Goal: Information Seeking & Learning: Check status

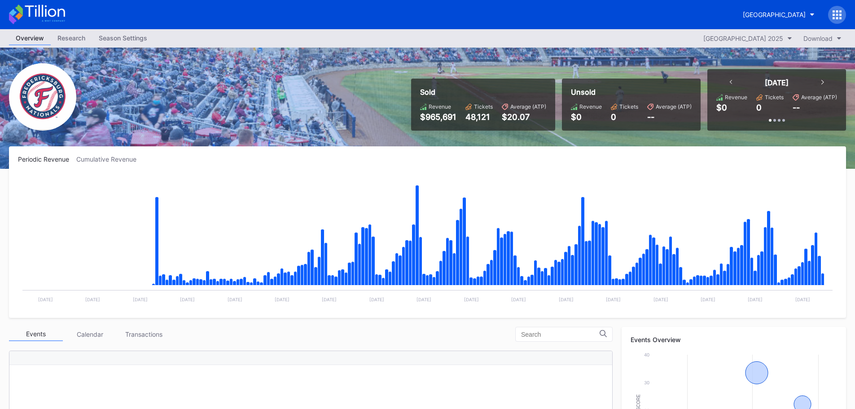
click at [66, 37] on div "Research" at bounding box center [71, 37] width 41 height 13
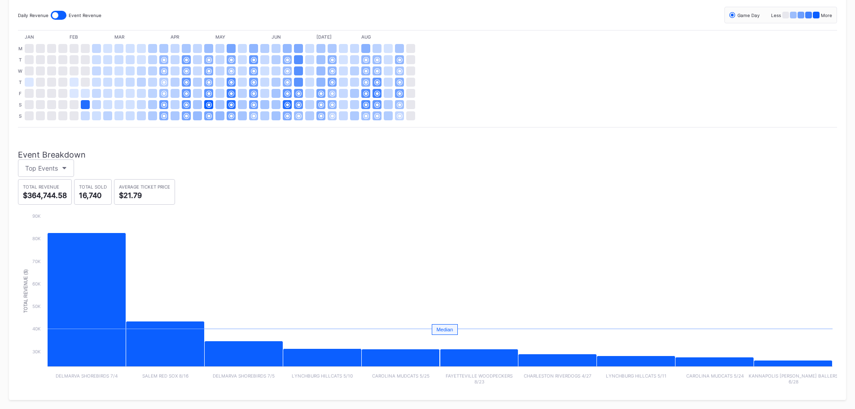
scroll to position [219, 0]
click at [51, 175] on button "Top Events" at bounding box center [46, 168] width 56 height 18
click at [58, 166] on button "Top Events" at bounding box center [46, 168] width 56 height 18
click at [40, 246] on div "Custom" at bounding box center [36, 250] width 22 height 8
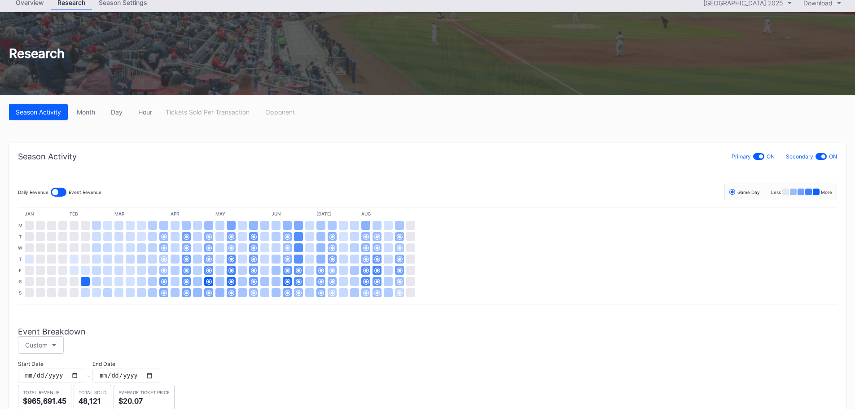
scroll to position [23, 0]
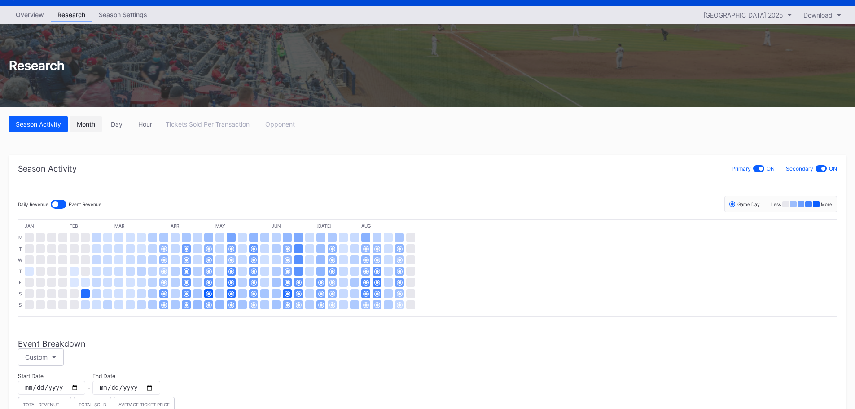
click at [81, 125] on div "Month" at bounding box center [86, 124] width 18 height 8
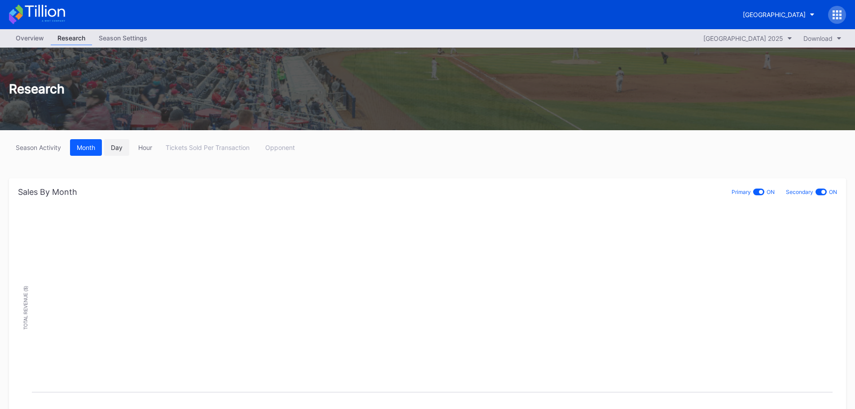
click at [120, 148] on div "Day" at bounding box center [117, 148] width 12 height 8
click at [141, 153] on button "Hour" at bounding box center [145, 147] width 27 height 17
click at [120, 42] on div "Season Settings" at bounding box center [123, 37] width 62 height 13
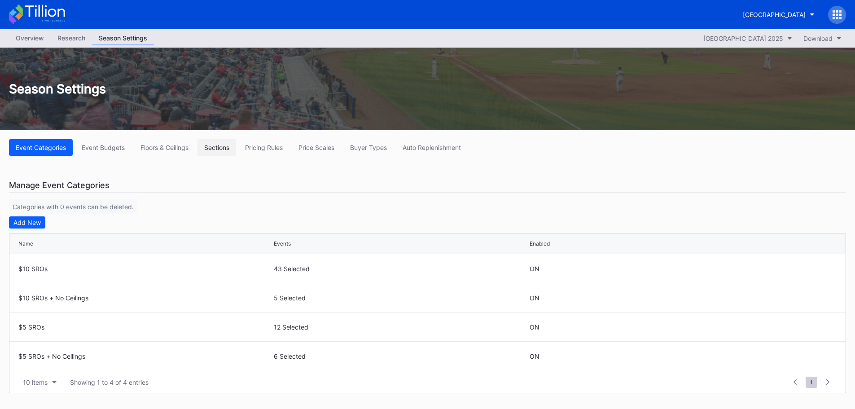
click at [211, 149] on div "Sections" at bounding box center [216, 148] width 25 height 8
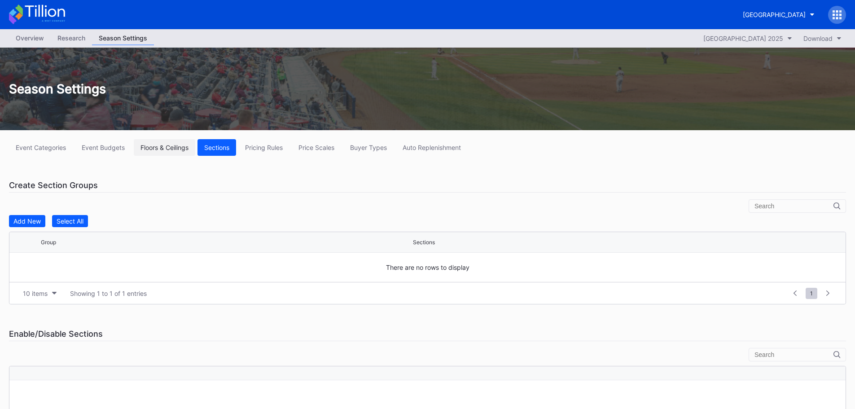
click at [158, 150] on div "Floors & Ceilings" at bounding box center [165, 148] width 48 height 8
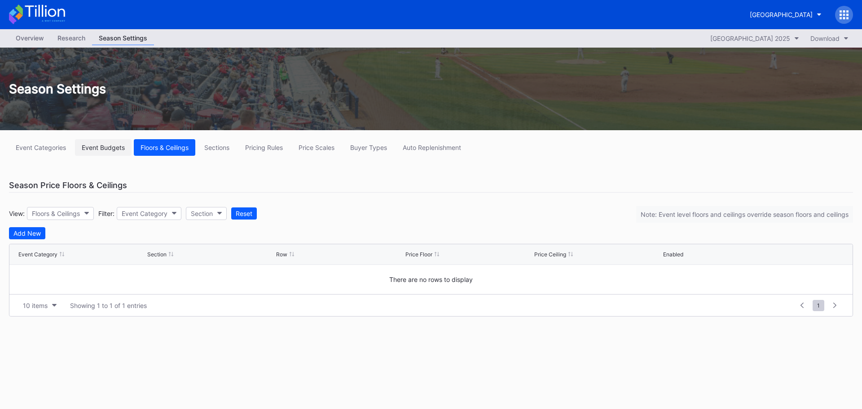
click at [109, 143] on button "Event Budgets" at bounding box center [103, 147] width 57 height 17
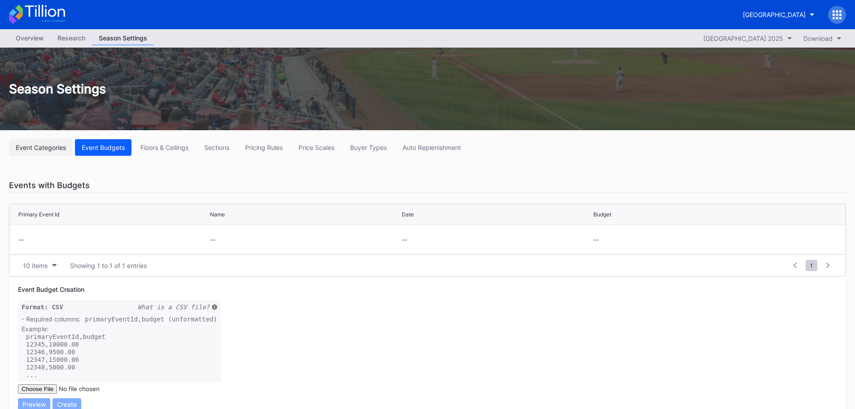
click at [35, 147] on div "Event Categories" at bounding box center [41, 148] width 50 height 8
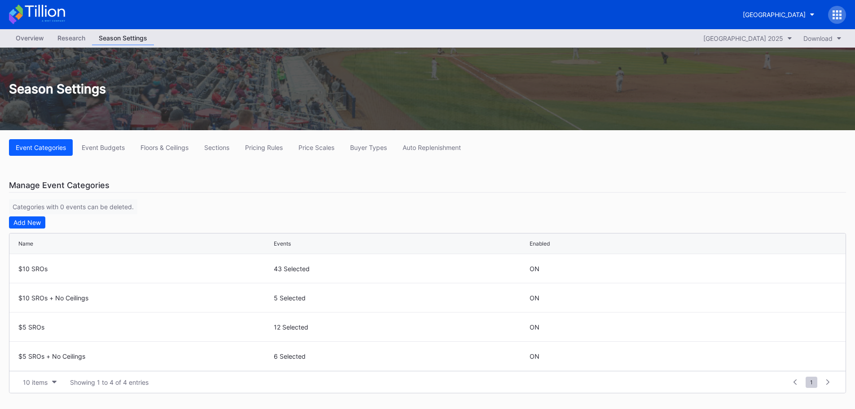
click at [27, 36] on div "Overview" at bounding box center [30, 37] width 42 height 13
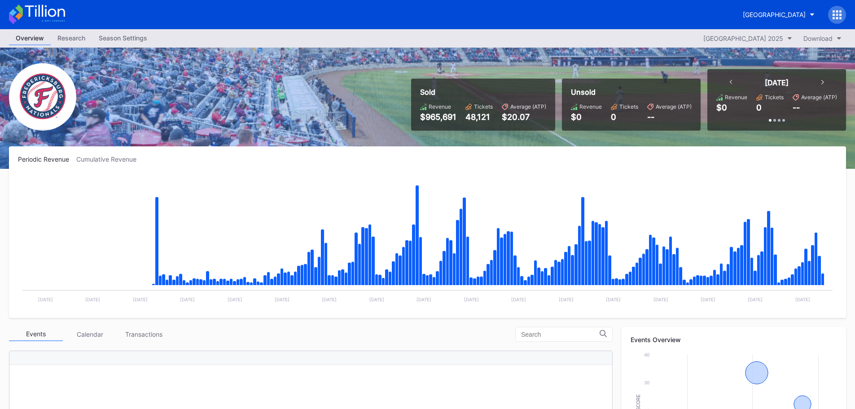
click at [824, 84] on icon at bounding box center [823, 82] width 3 height 4
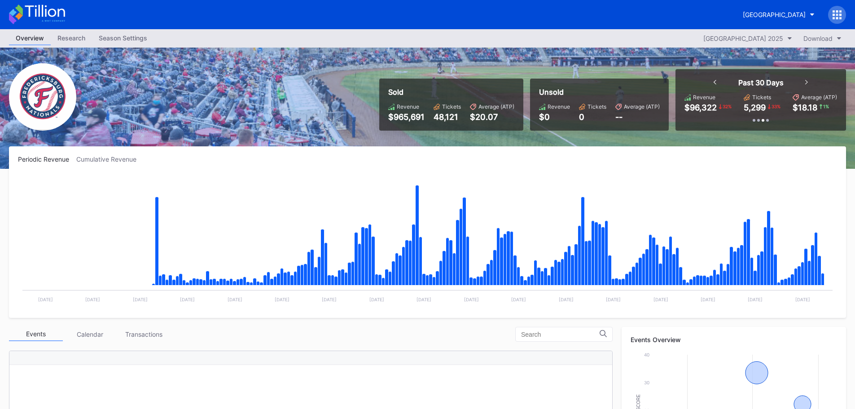
click at [805, 82] on icon at bounding box center [806, 82] width 3 height 4
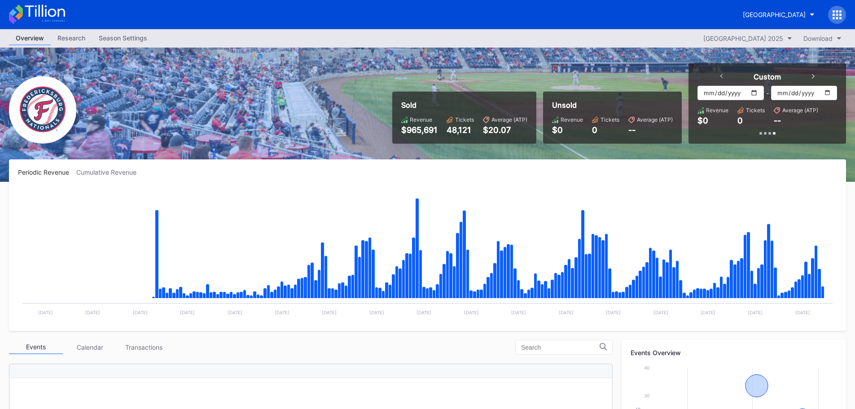
click at [814, 77] on icon at bounding box center [813, 76] width 3 height 4
